Goal: Task Accomplishment & Management: Complete application form

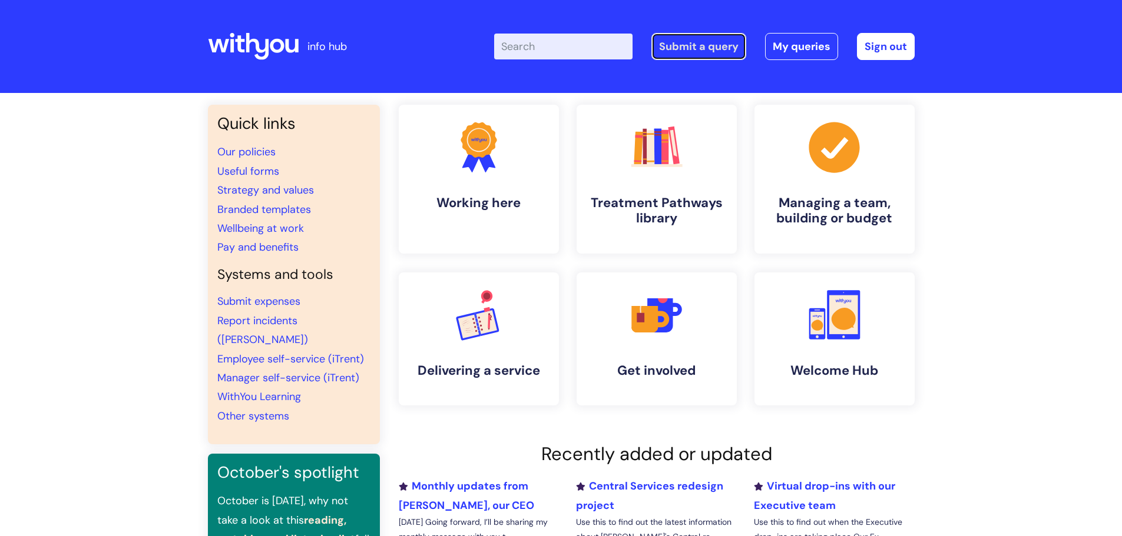
click at [666, 50] on link "Submit a query" at bounding box center [698, 46] width 95 height 27
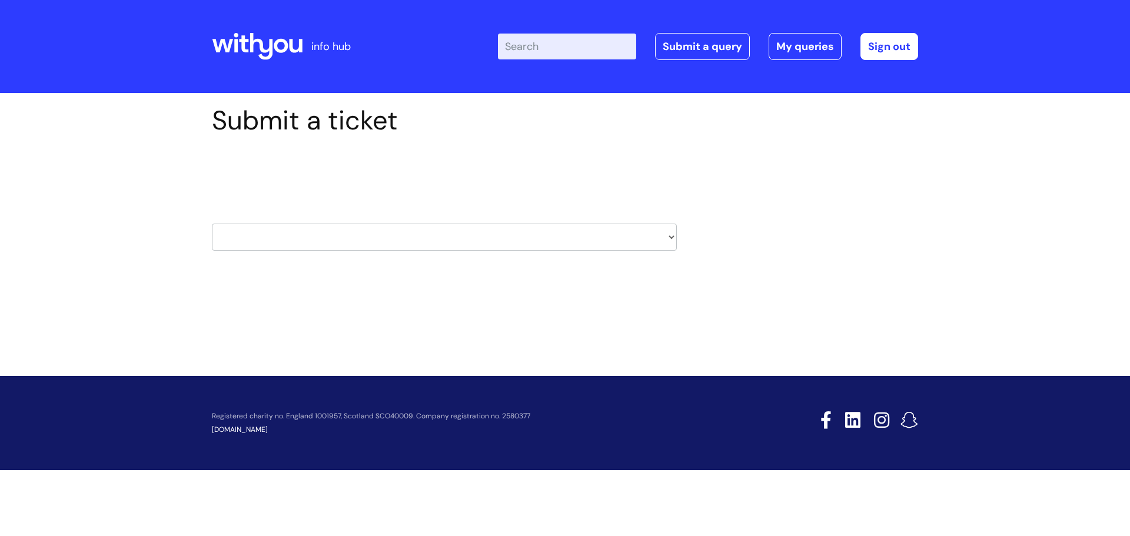
click at [360, 243] on select "HR / People IT and Support Clinical Drug Alerts Finance Accounts Data Support T…" at bounding box center [444, 237] width 465 height 27
select select "clinical_drug_alerts"
click at [212, 224] on select "HR / People IT and Support Clinical Drug Alerts Finance Accounts Data Support T…" at bounding box center [444, 237] width 465 height 27
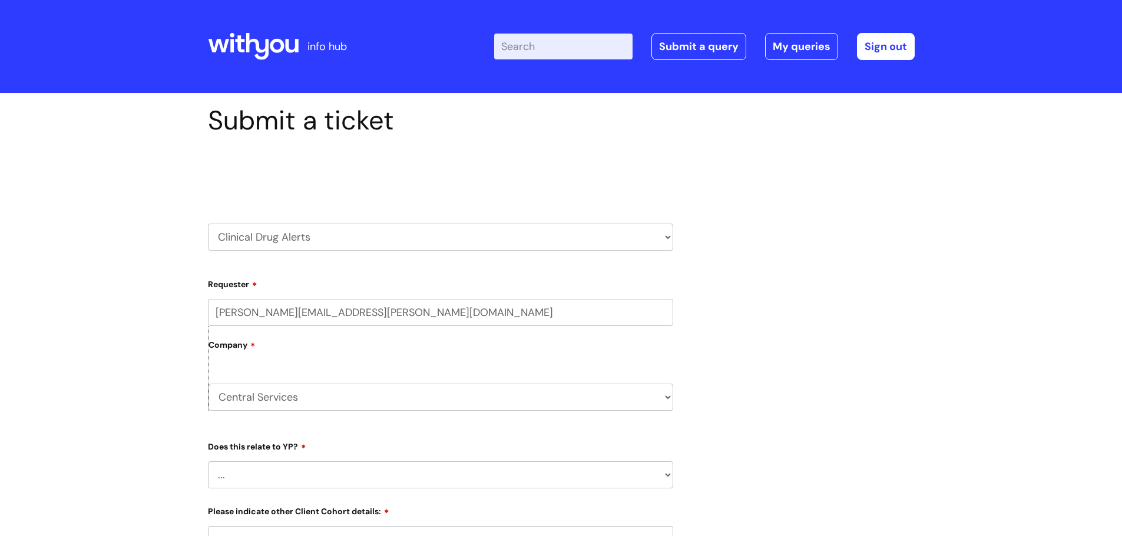
click at [317, 232] on select "HR / People IT and Support Clinical Drug Alerts Finance Accounts Data Support T…" at bounding box center [440, 237] width 465 height 27
select select "it_and_support"
click at [208, 224] on select "HR / People IT and Support Clinical Drug Alerts Finance Accounts Data Support T…" at bounding box center [440, 237] width 465 height 27
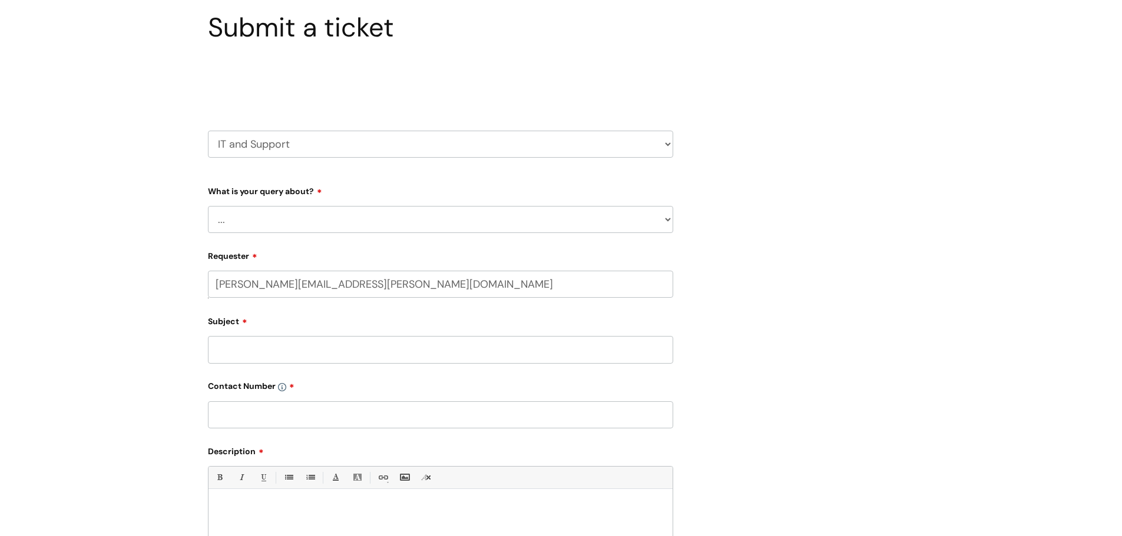
scroll to position [118, 0]
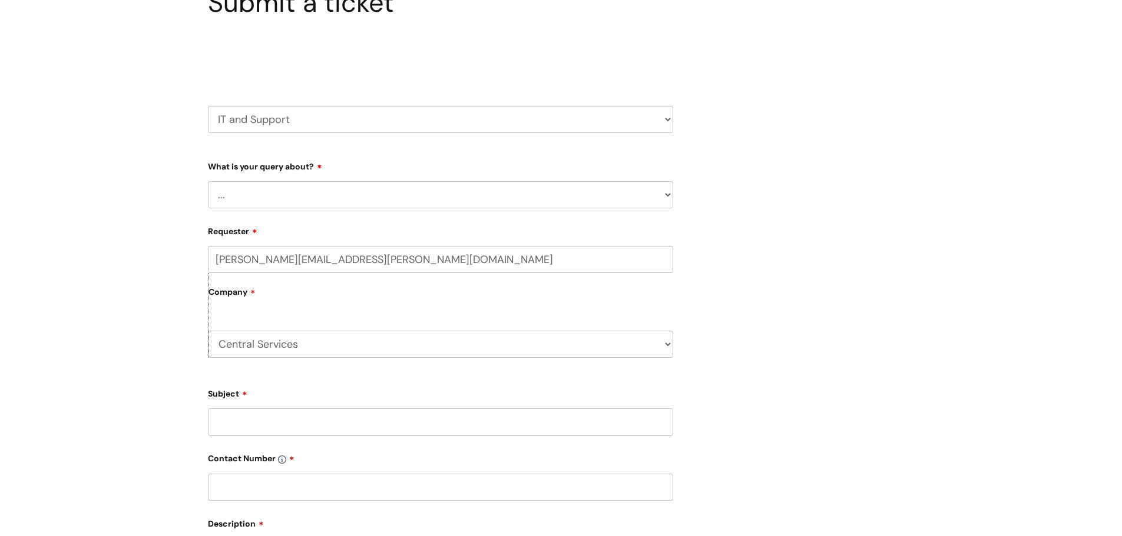
click at [268, 204] on select "... Mobile Phone Reset & MFA Accounts, Starters and Leavers IT Hardware issue I…" at bounding box center [440, 194] width 465 height 27
select select "Accounts, Starters and Leavers"
click at [208, 181] on select "... Mobile Phone Reset & MFA Accounts, Starters and Leavers IT Hardware issue I…" at bounding box center [440, 194] width 465 height 27
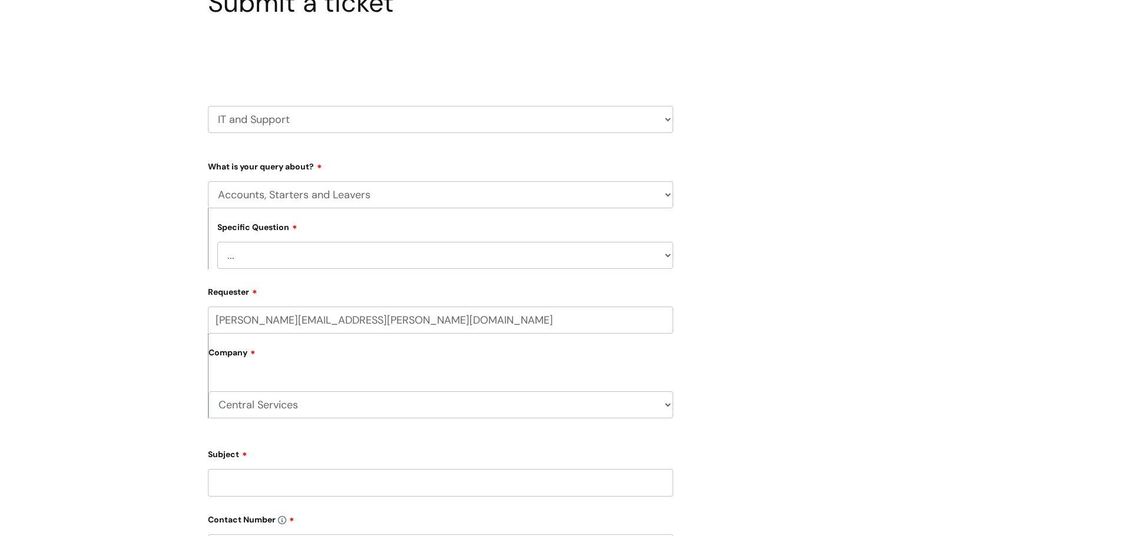
click at [301, 261] on select "... I have a new starter I have a leaver I need to make a change to an account …" at bounding box center [445, 255] width 456 height 27
select select "I need to make a change to an account"
click at [217, 242] on select "... I have a new starter I have a leaver I need to make a change to an account …" at bounding box center [445, 255] width 456 height 27
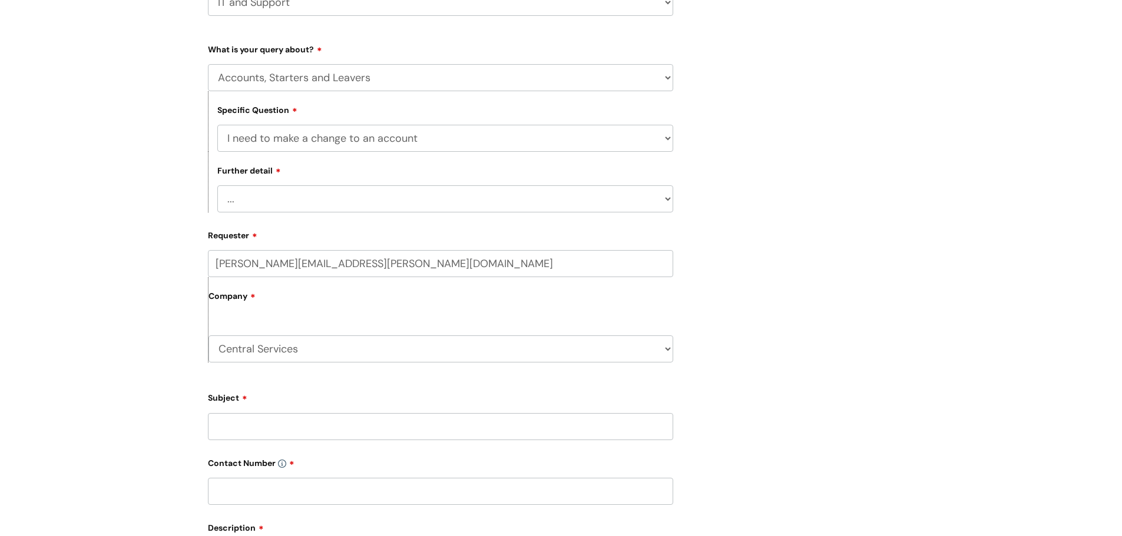
scroll to position [236, 0]
click at [304, 200] on select "... I need to amend the name, details or access of an account I need to reinsta…" at bounding box center [445, 198] width 456 height 27
click at [359, 76] on select "... Mobile Phone Reset & MFA Accounts, Starters and Leavers IT Hardware issue I…" at bounding box center [440, 77] width 465 height 27
select select "Something Else"
click at [208, 64] on select "... Mobile Phone Reset & MFA Accounts, Starters and Leavers IT Hardware issue I…" at bounding box center [440, 77] width 465 height 27
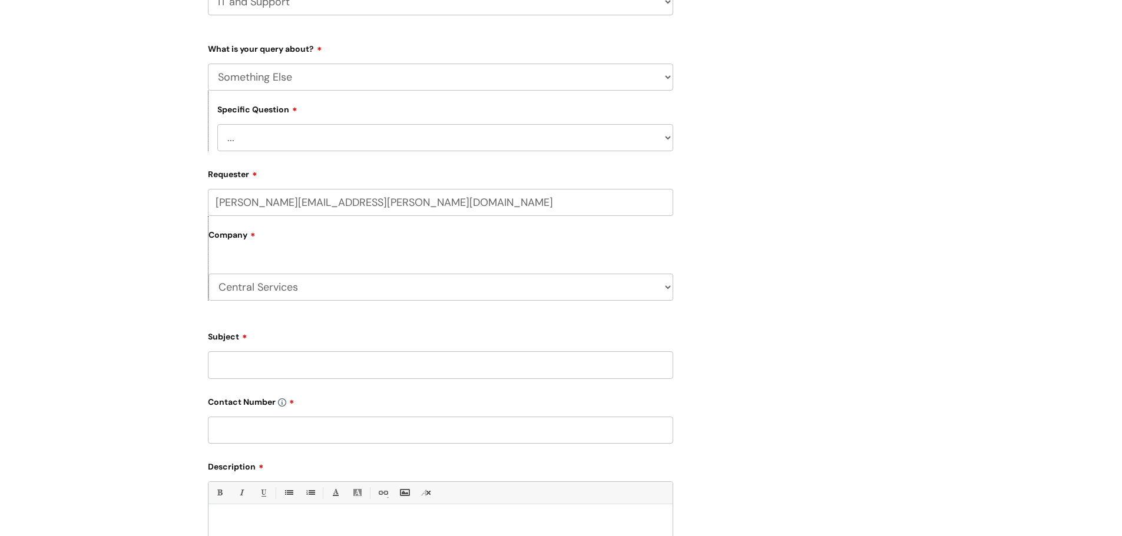
click at [340, 130] on select "... My problem is not listed" at bounding box center [445, 137] width 456 height 27
select select "My problem is not listed"
click at [217, 124] on select "... My problem is not listed" at bounding box center [445, 137] width 456 height 27
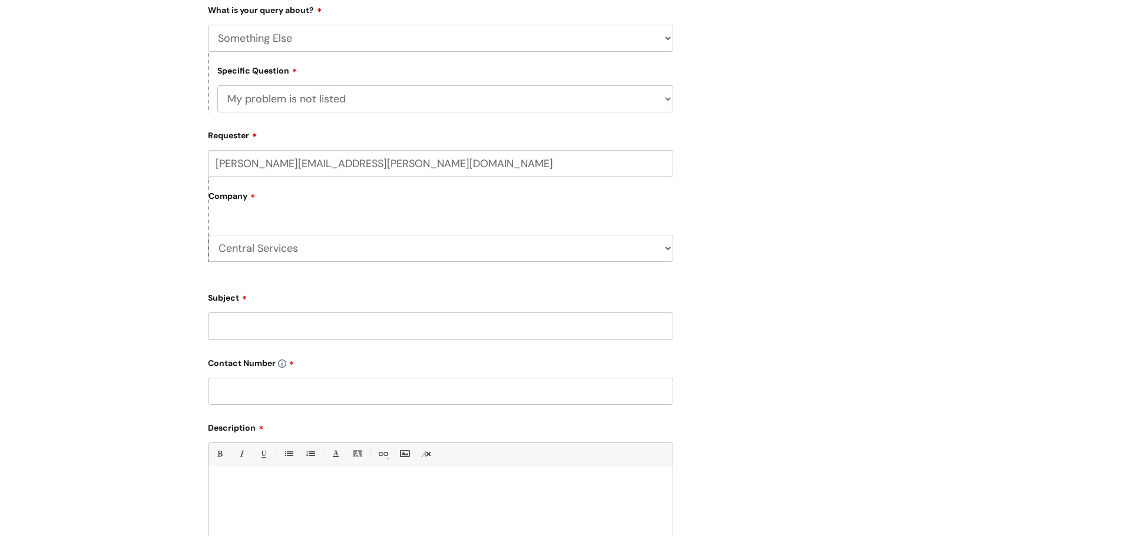
scroll to position [294, 0]
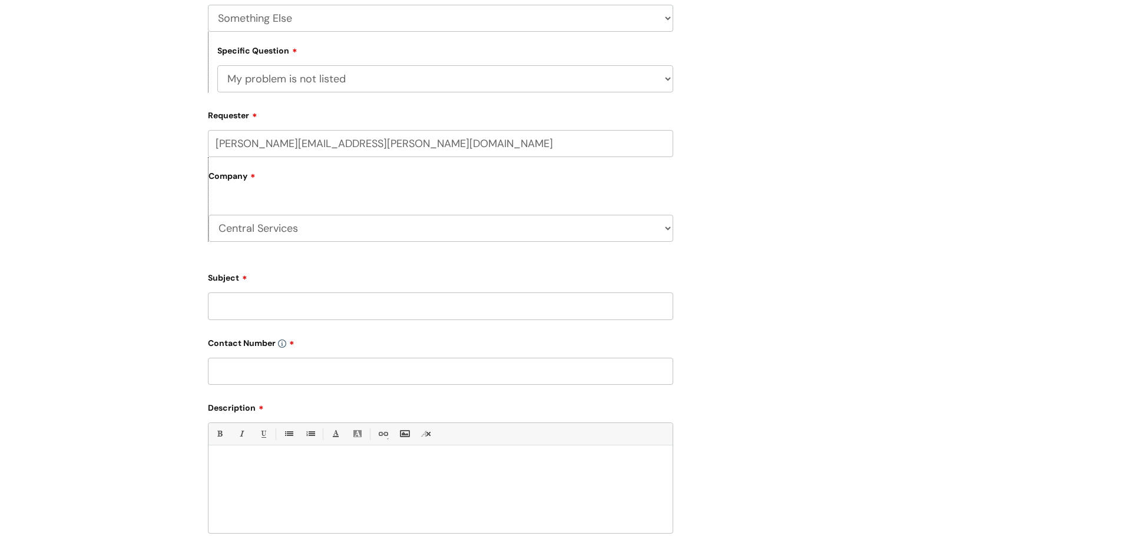
click at [328, 304] on input "Subject" at bounding box center [440, 306] width 465 height 27
type input "Group Emails"
click at [325, 364] on input "text" at bounding box center [440, 371] width 465 height 27
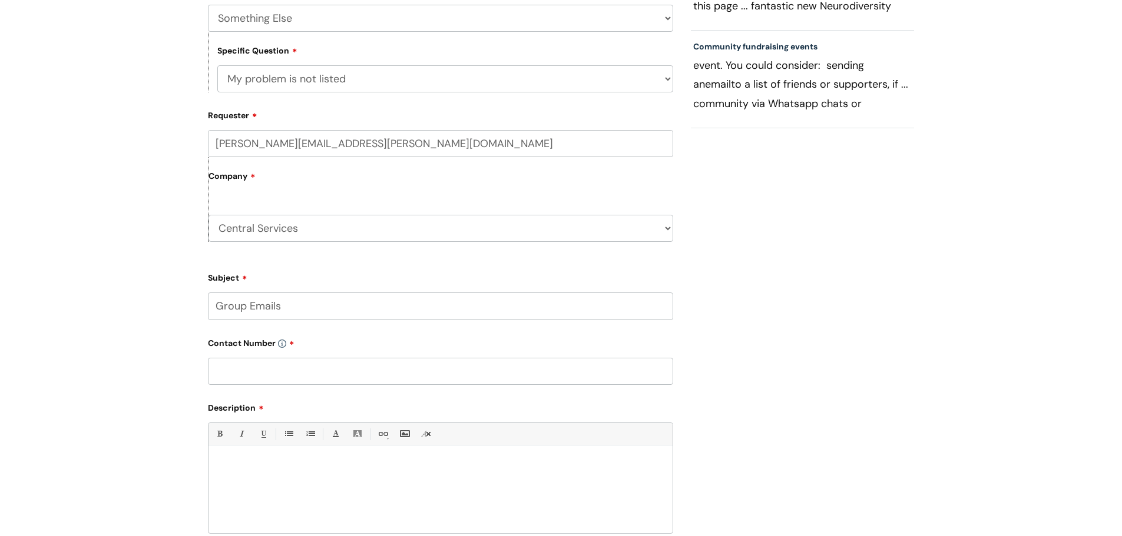
paste input "07976863038"
type input "07976863038"
click at [337, 459] on div at bounding box center [440, 492] width 464 height 81
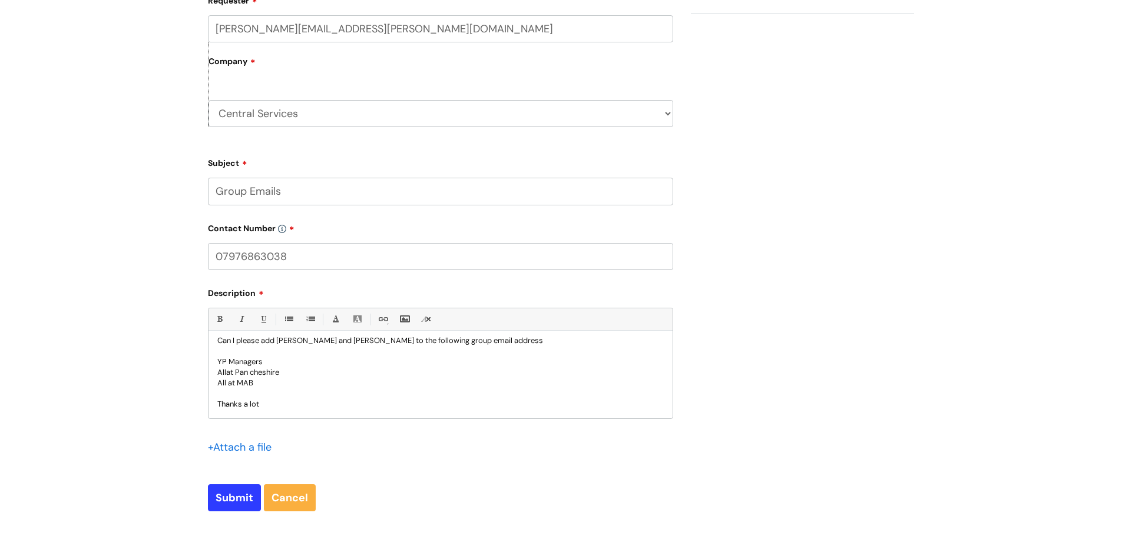
scroll to position [530, 0]
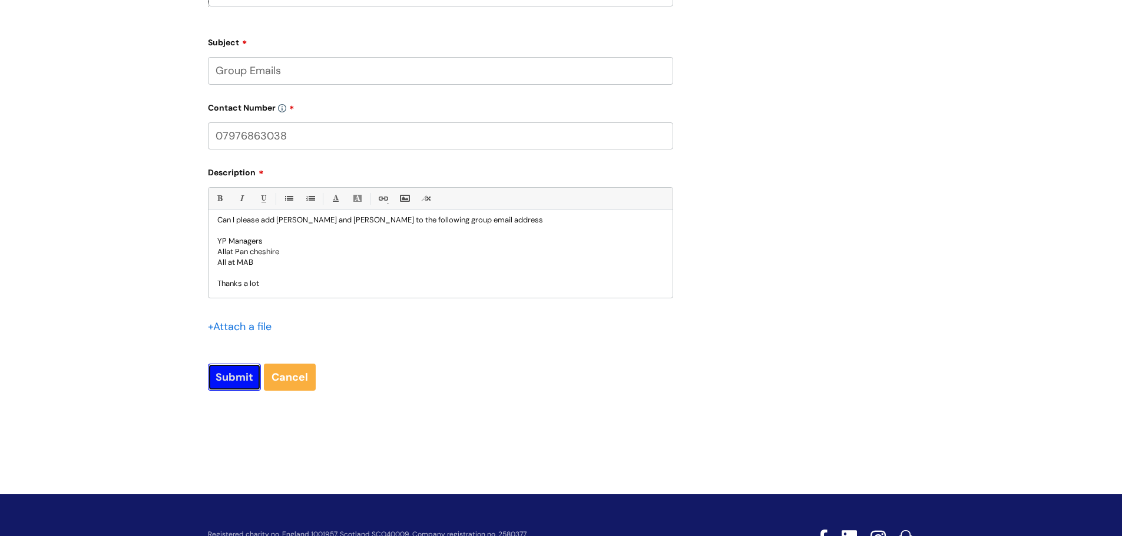
click at [232, 380] on input "Submit" at bounding box center [234, 377] width 53 height 27
type input "Please Wait..."
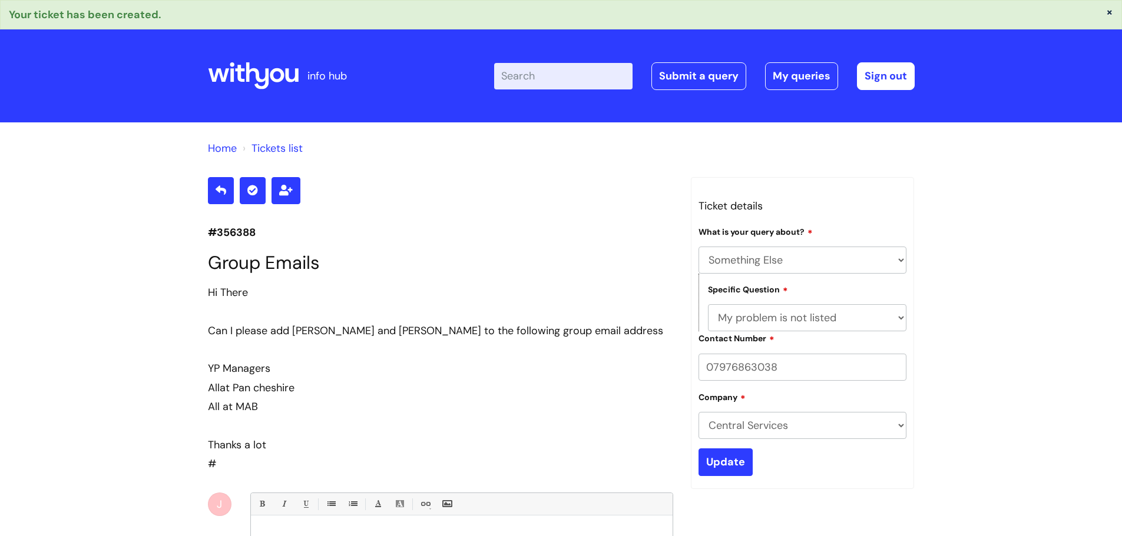
select select "Something Else"
select select "My problem is not listed"
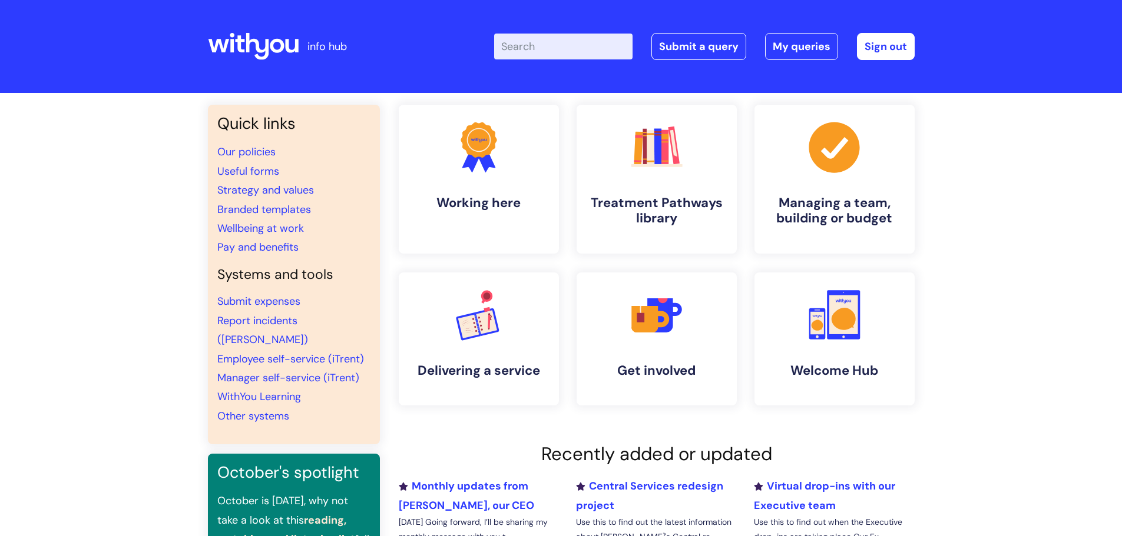
click at [558, 44] on input "Enter your search term here..." at bounding box center [563, 47] width 138 height 26
click at [675, 44] on link "Submit a query" at bounding box center [698, 46] width 95 height 27
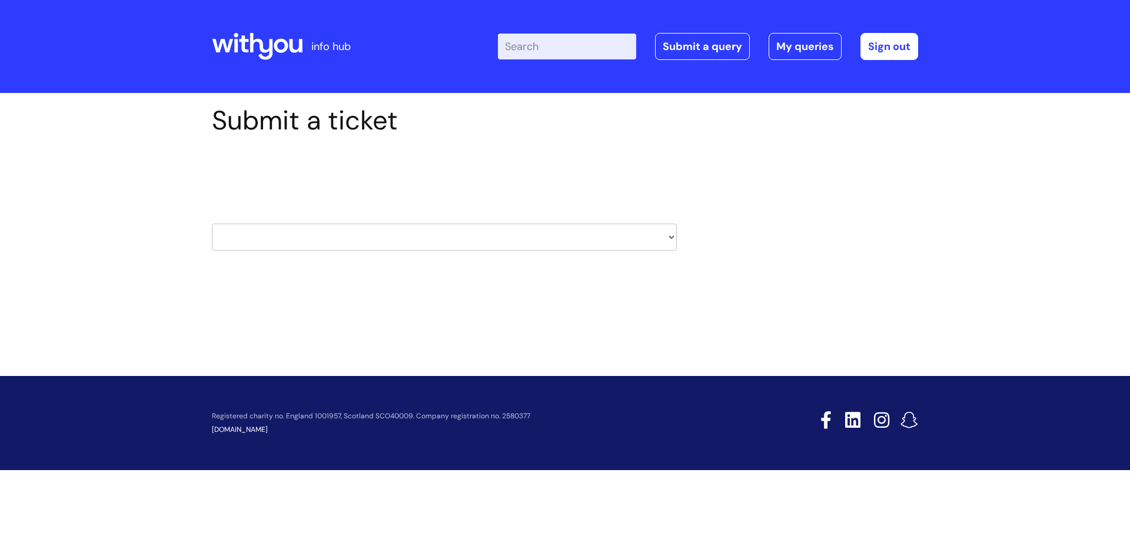
click at [359, 236] on select "HR / People IT and Support Clinical Drug Alerts Finance Accounts Data Support T…" at bounding box center [444, 237] width 465 height 27
select select "it_and_support"
click at [212, 224] on select "HR / People IT and Support Clinical Drug Alerts Finance Accounts Data Support T…" at bounding box center [444, 237] width 465 height 27
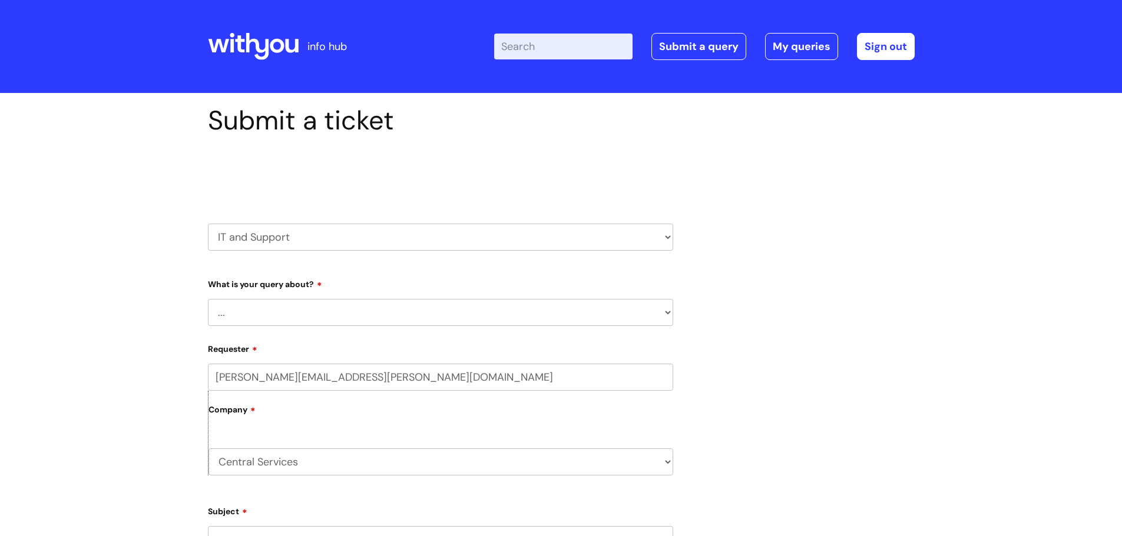
click at [328, 318] on select "... Mobile Phone Reset & MFA Accounts, Starters and Leavers IT Hardware issue I…" at bounding box center [440, 312] width 465 height 27
select select "Something Else"
click at [208, 299] on select "... Mobile Phone Reset & MFA Accounts, Starters and Leavers IT Hardware issue I…" at bounding box center [440, 312] width 465 height 27
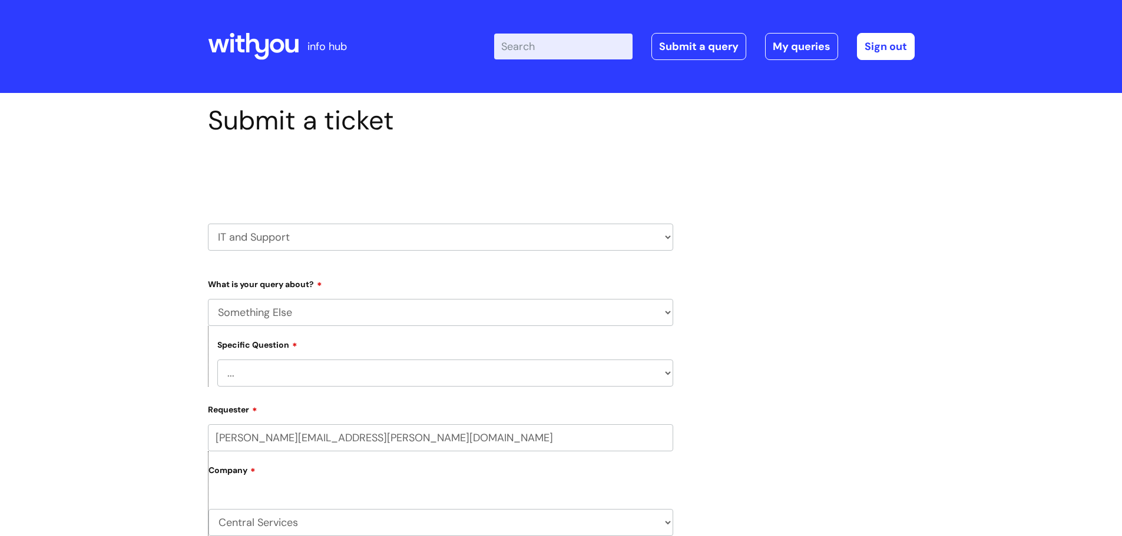
click at [341, 385] on select "... My problem is not listed" at bounding box center [445, 373] width 456 height 27
select select "My problem is not listed"
click at [217, 360] on select "... My problem is not listed" at bounding box center [445, 373] width 456 height 27
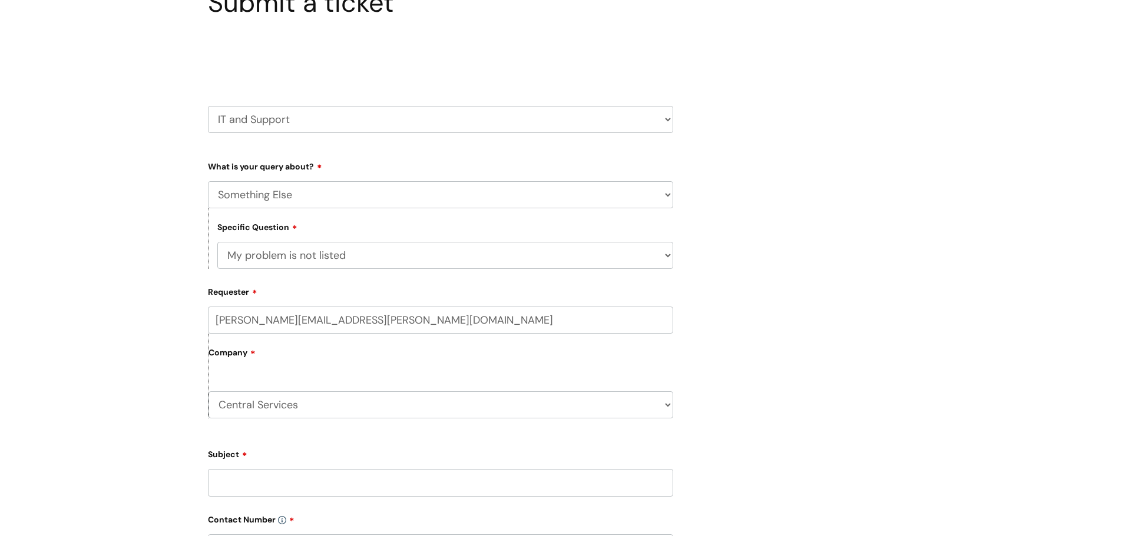
scroll to position [177, 0]
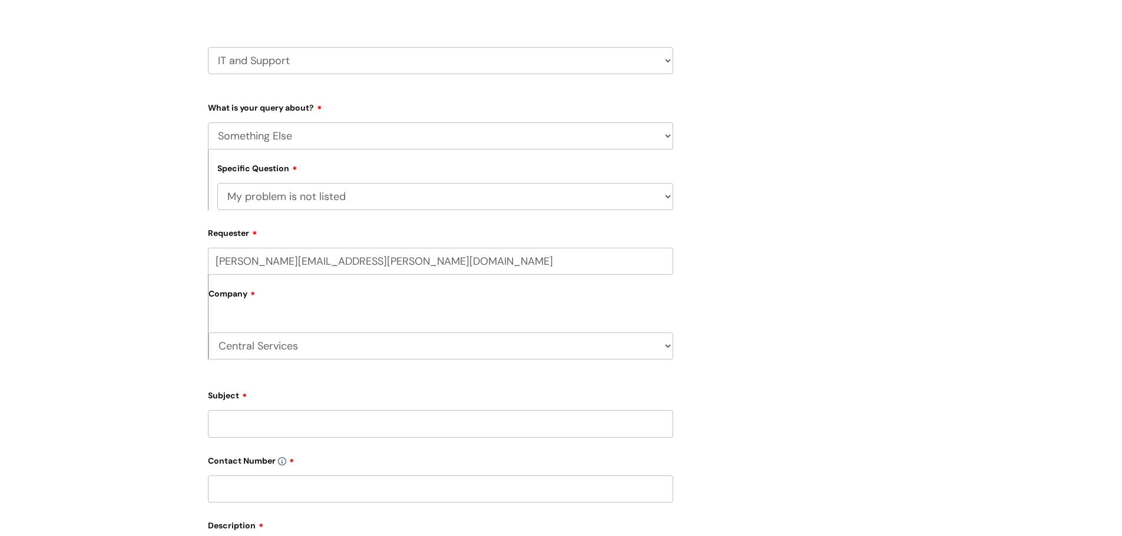
click at [353, 429] on input "Subject" at bounding box center [440, 423] width 465 height 27
type input "Data studios"
paste input "07976863038"
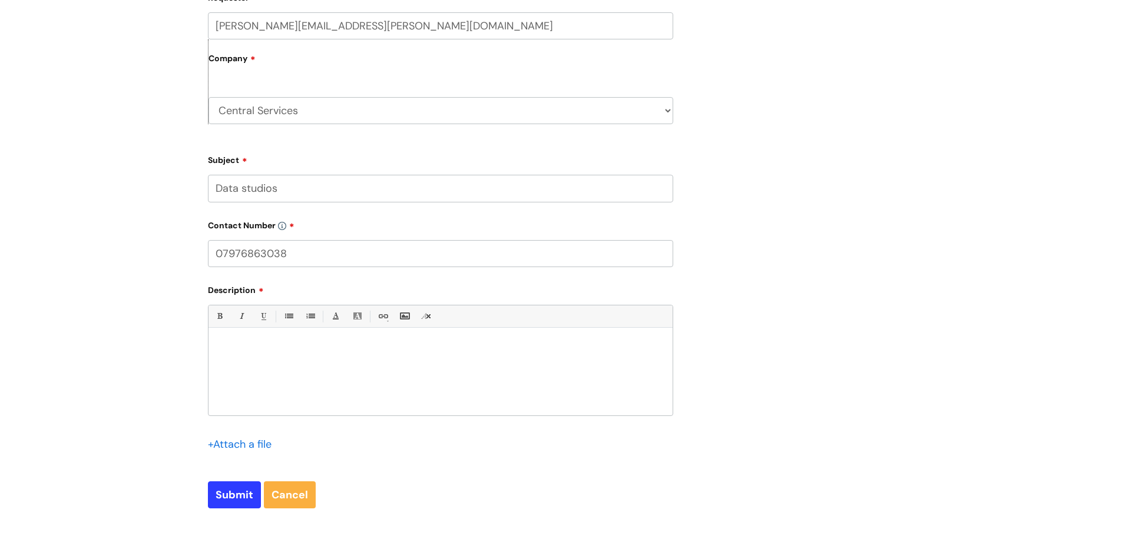
type input "07976863038"
click at [280, 350] on p at bounding box center [440, 348] width 446 height 11
click at [378, 369] on p "Is it possible to get the data studio dashaboards updated ? The RA Complaice, H…" at bounding box center [440, 368] width 446 height 11
click at [482, 372] on p "Is it possible to get the data studio dashboards updated ? The RA Complaice, He…" at bounding box center [440, 368] width 446 height 11
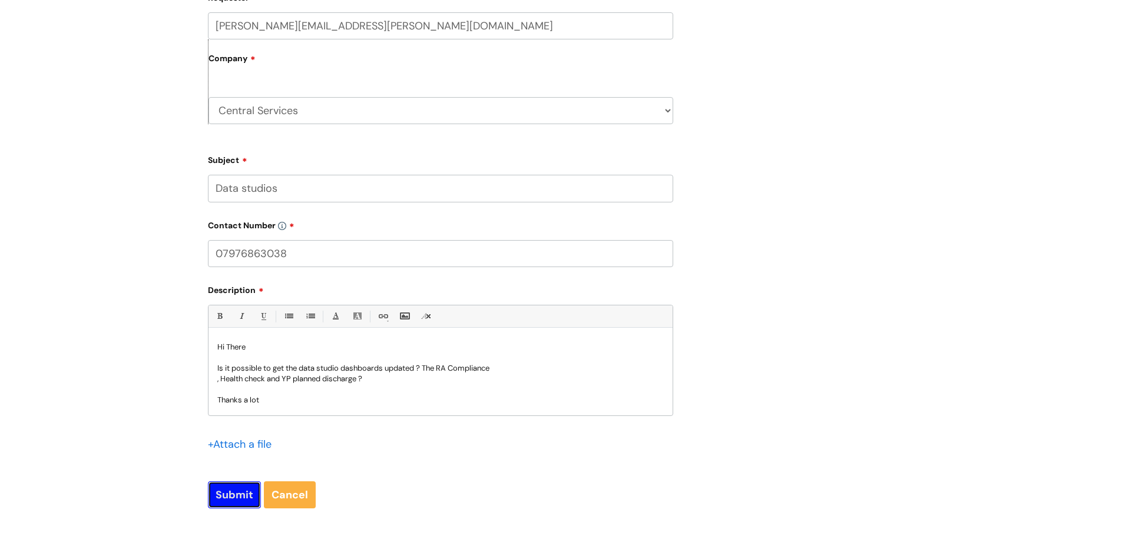
click at [242, 493] on input "Submit" at bounding box center [234, 495] width 53 height 27
type input "Please Wait..."
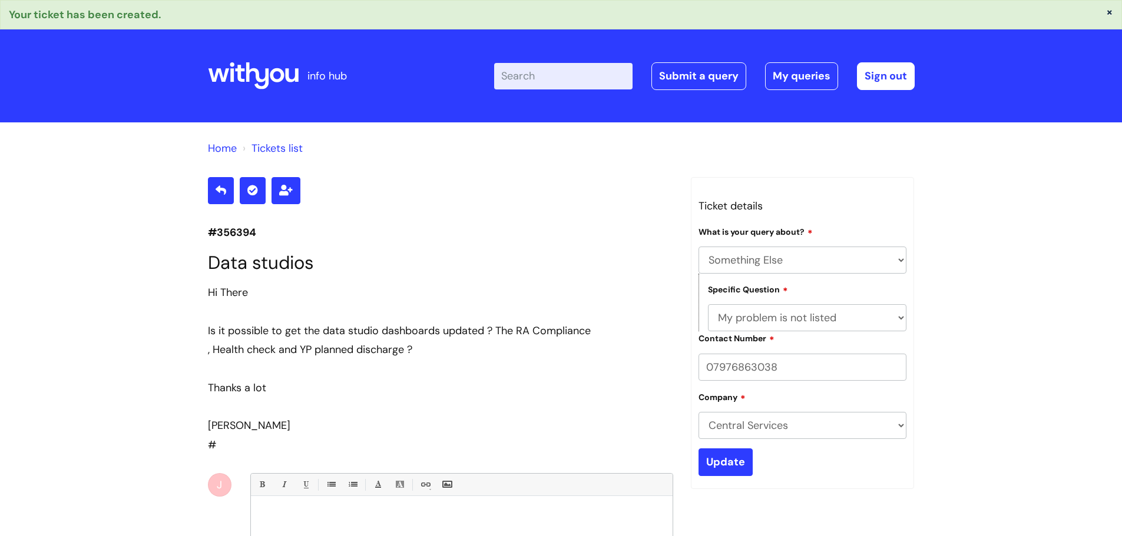
select select "Something Else"
select select "My problem is not listed"
